Goal: Task Accomplishment & Management: Complete application form

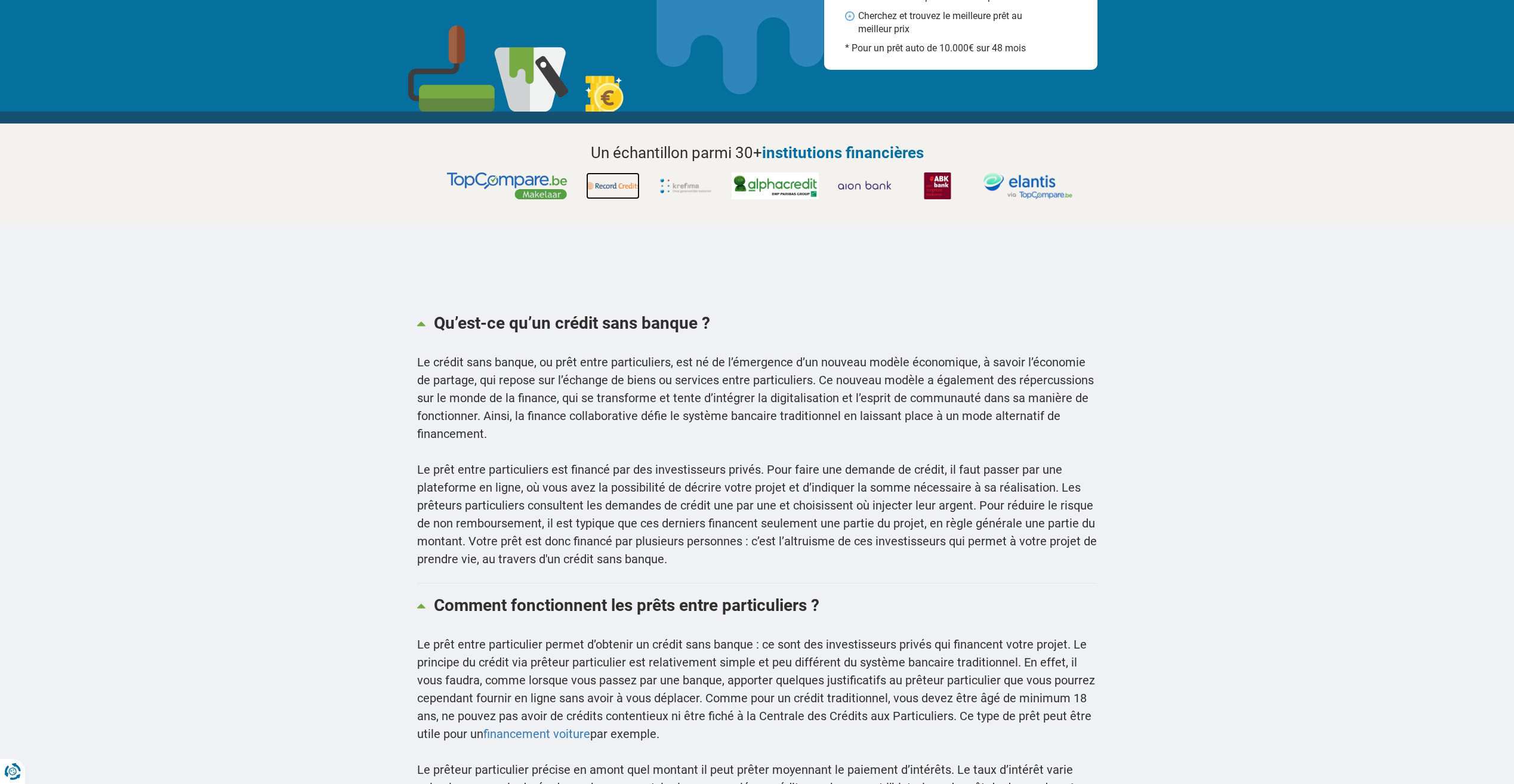
click at [604, 188] on img at bounding box center [612, 185] width 54 height 26
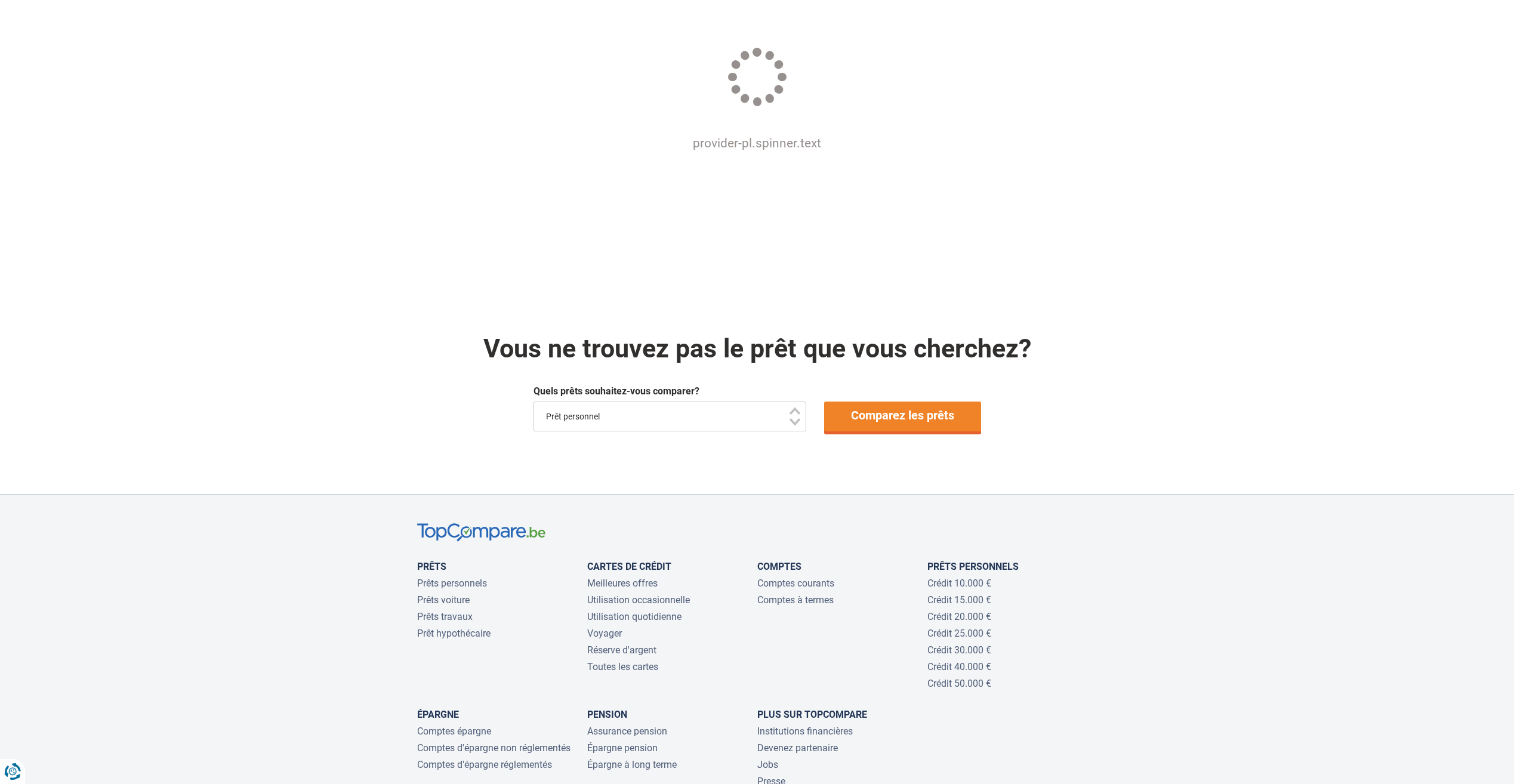
scroll to position [299, 0]
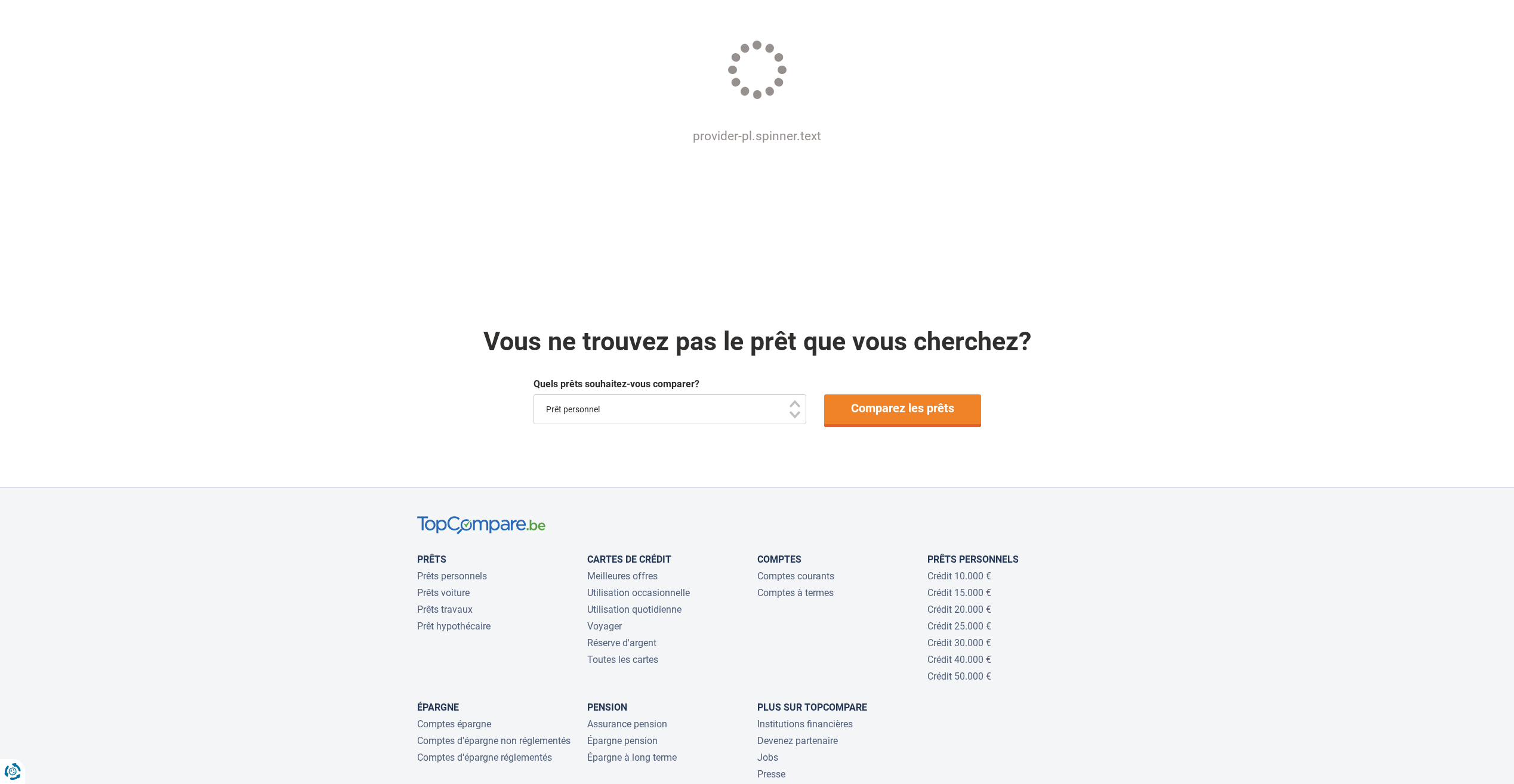
click at [799, 412] on select "Prêt personnel Voiture Moto / vélo Caravane / mobilhome Travaux Energie Rachat …" at bounding box center [670, 409] width 273 height 30
select select "/fr/pret/pret-personnel"
click at [534, 395] on select "Prêt personnel Voiture Moto / vélo Caravane / mobilhome Travaux Energie Rachat …" at bounding box center [670, 409] width 273 height 30
click at [901, 408] on link "Comparez les prêts" at bounding box center [903, 409] width 157 height 30
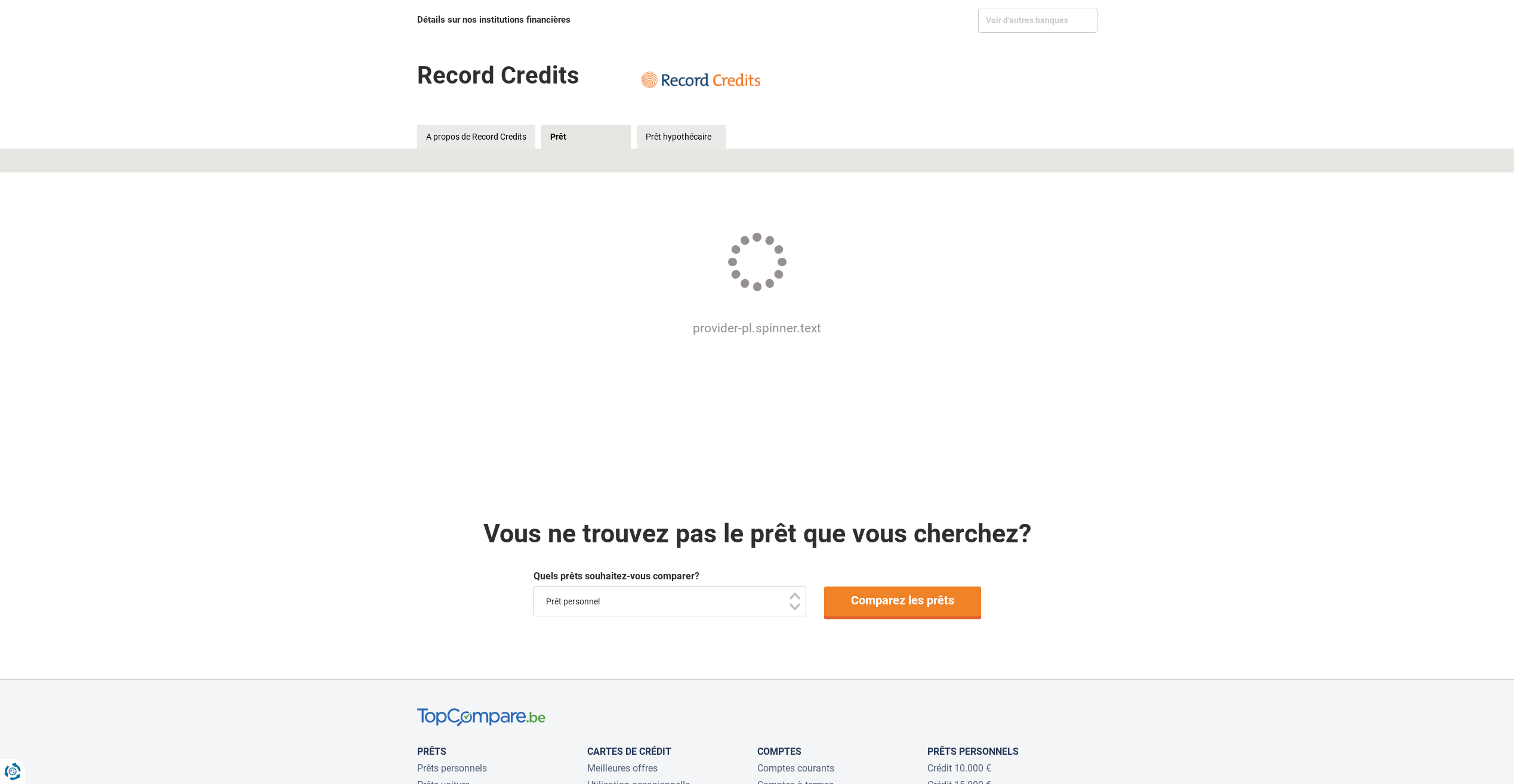
scroll to position [0, 0]
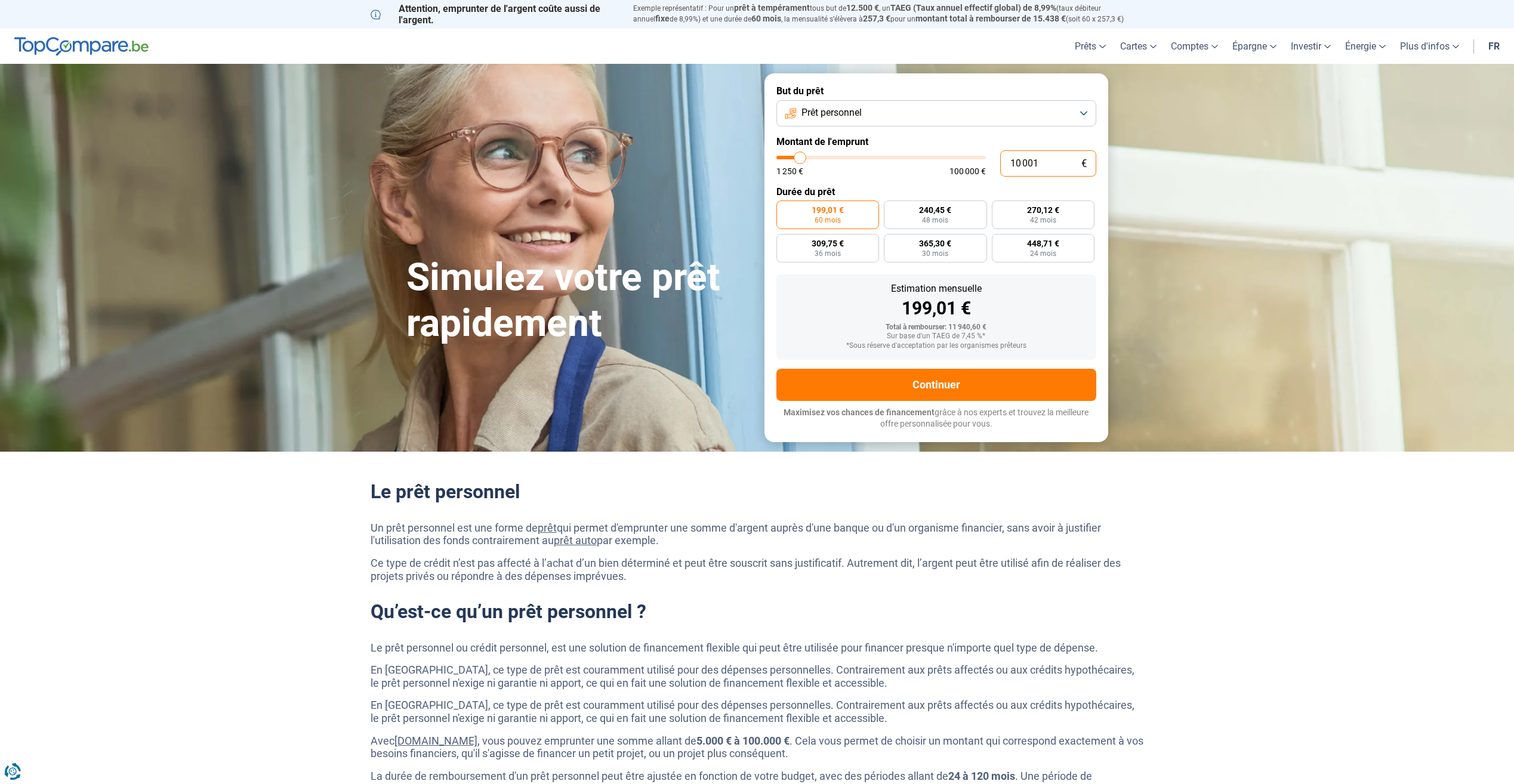
drag, startPoint x: 1049, startPoint y: 157, endPoint x: 967, endPoint y: 162, distance: 82.2
click at [967, 162] on div "10 001 € 1 250 € 100 000 €" at bounding box center [936, 163] width 320 height 26
type input "10000"
radio input "true"
type input "5"
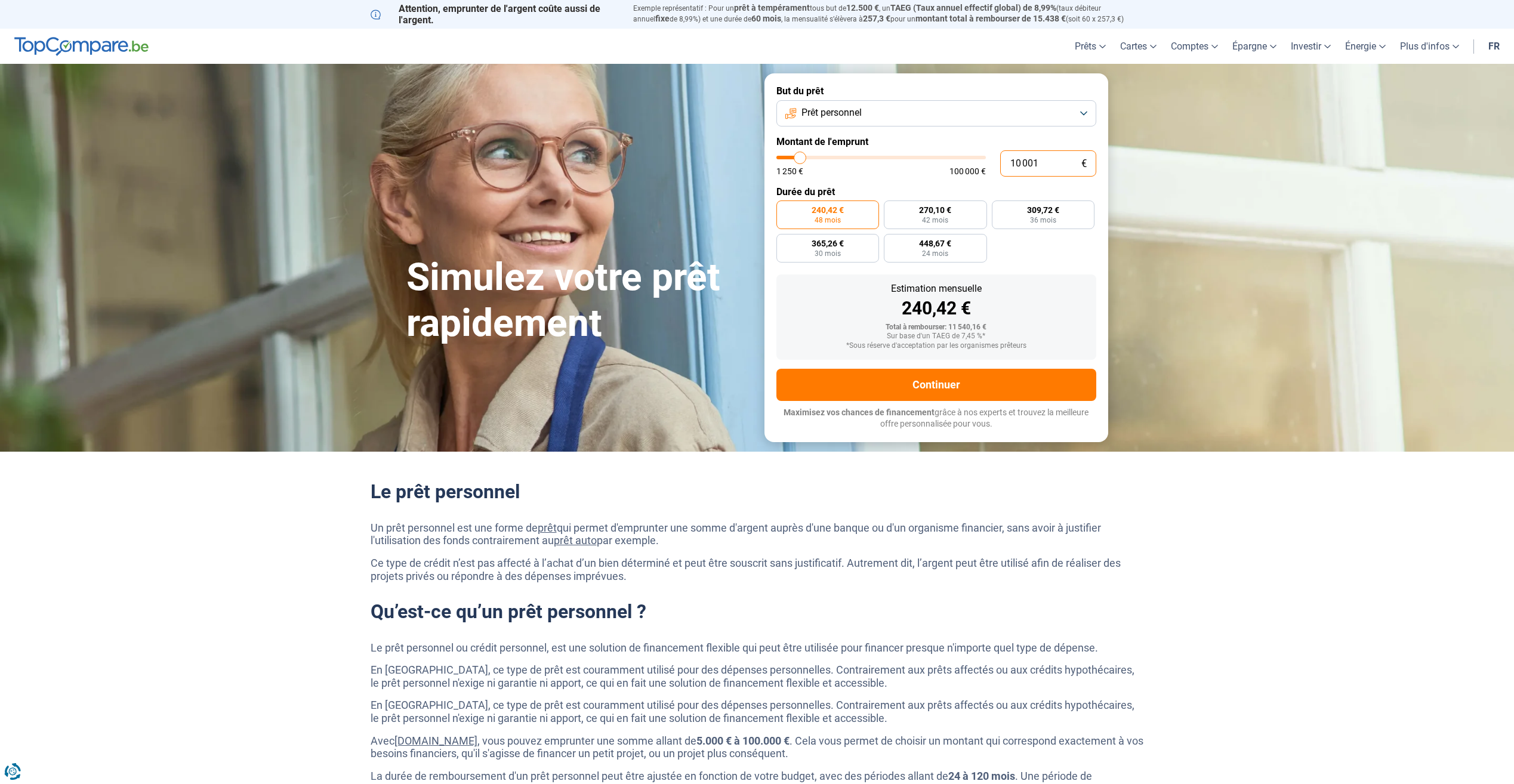
type input "1250"
type input "50"
type input "1250"
type input "500"
type input "1250"
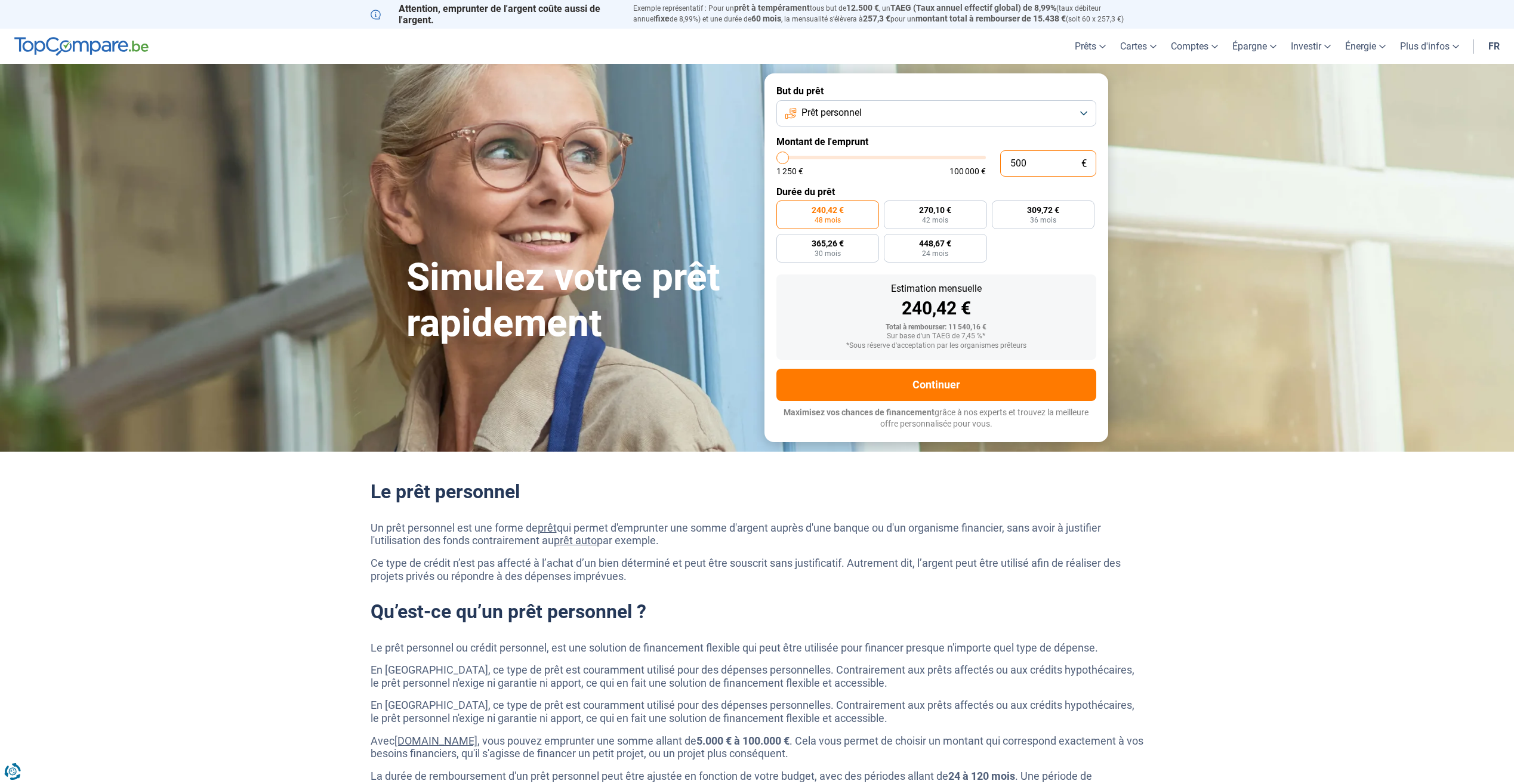
type input "5 000"
type input "5000"
type input "50 000"
type input "50000"
type input "50 000"
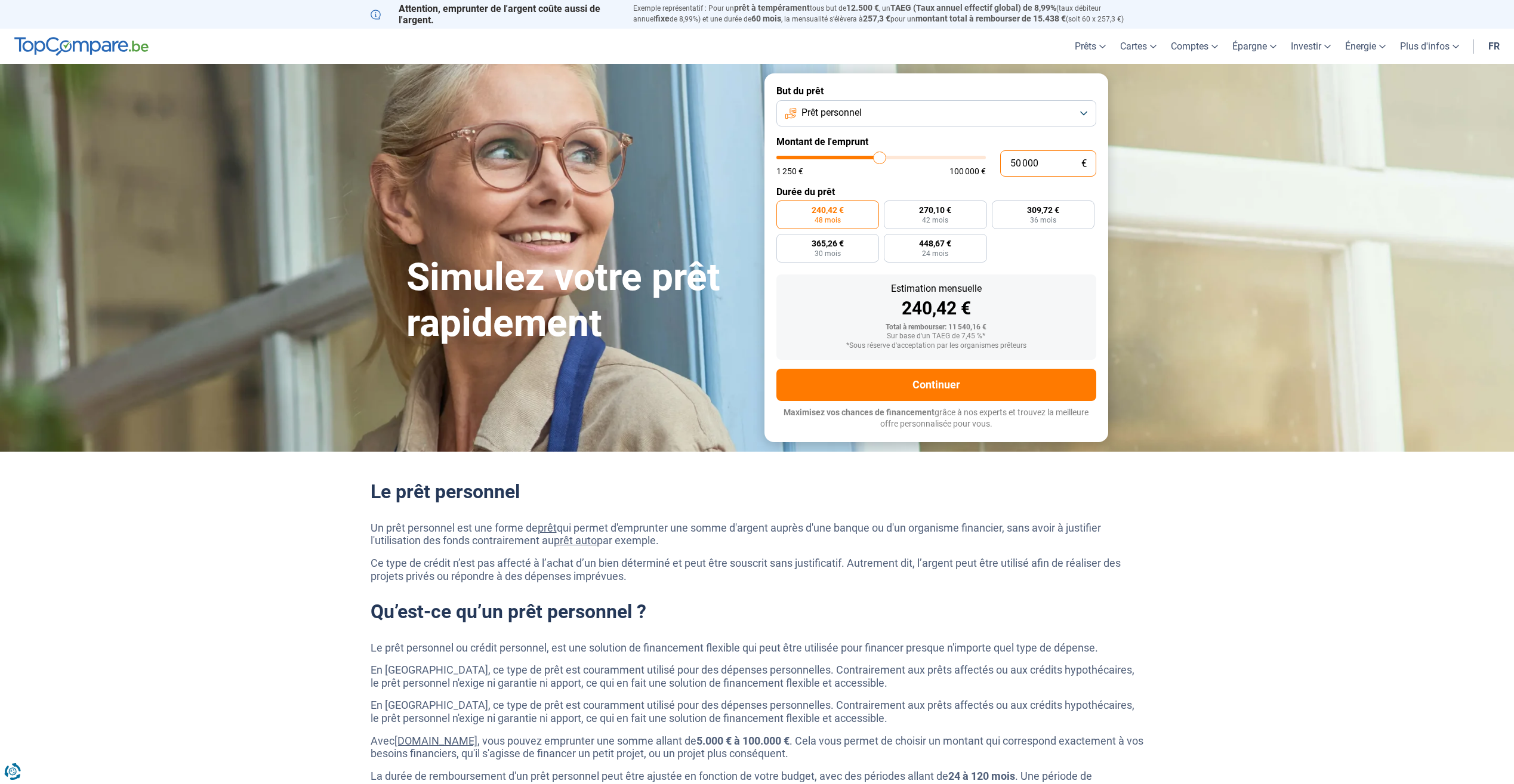
radio input "false"
click at [1077, 327] on div "Total à rembourser: 70 306,80 €" at bounding box center [936, 327] width 301 height 8
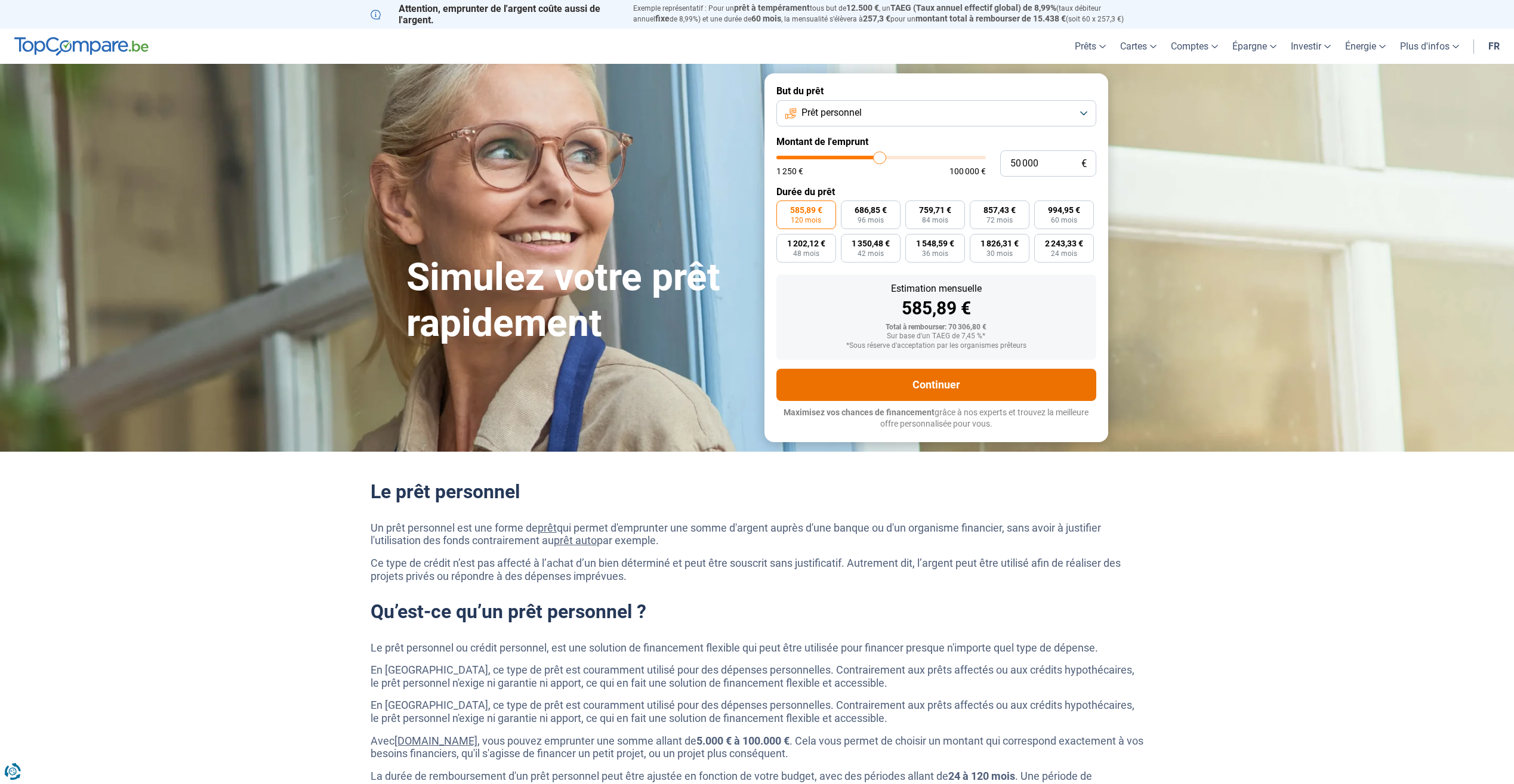
click at [989, 386] on button "Continuer" at bounding box center [936, 384] width 320 height 32
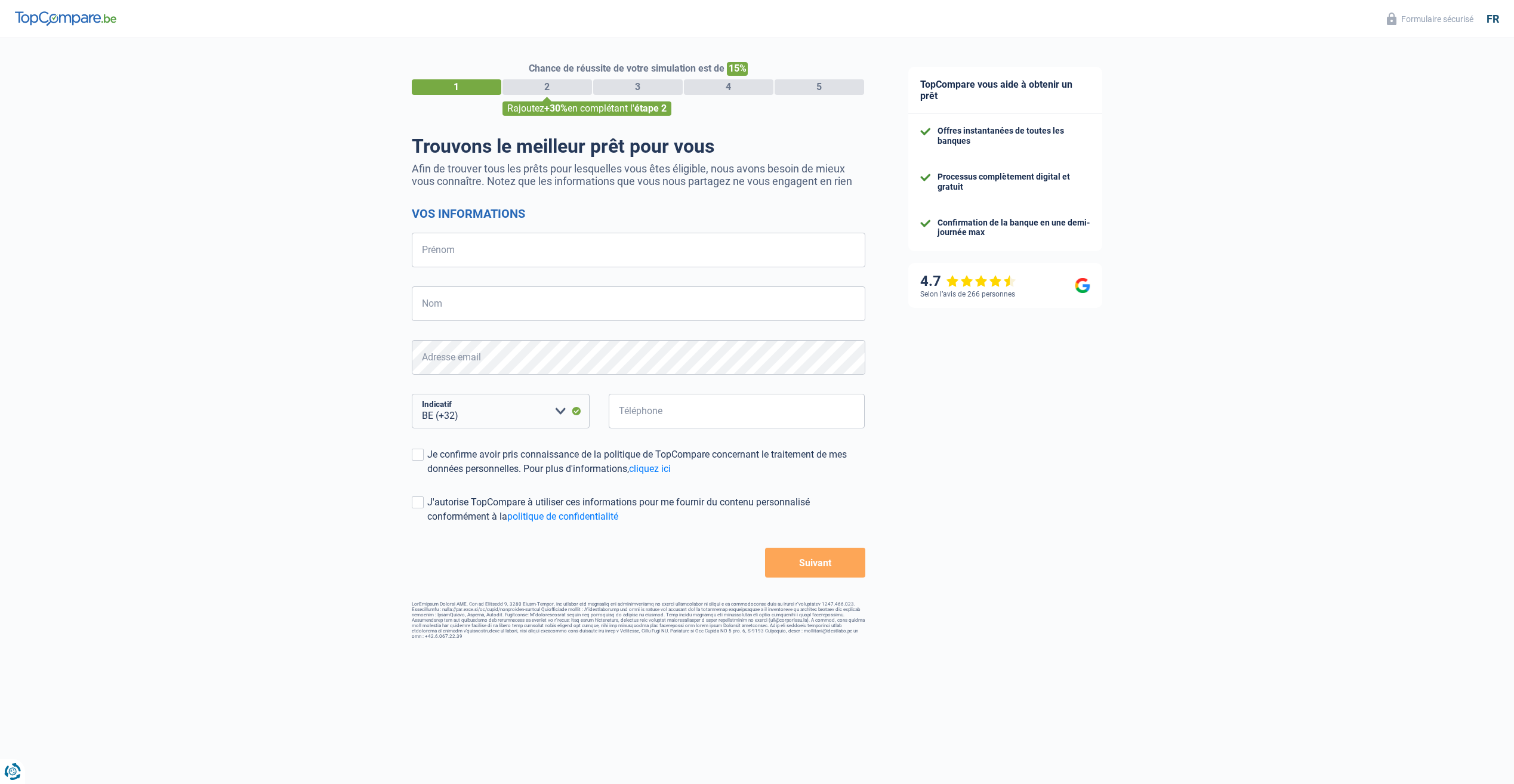
select select "32"
